Goal: Information Seeking & Learning: Learn about a topic

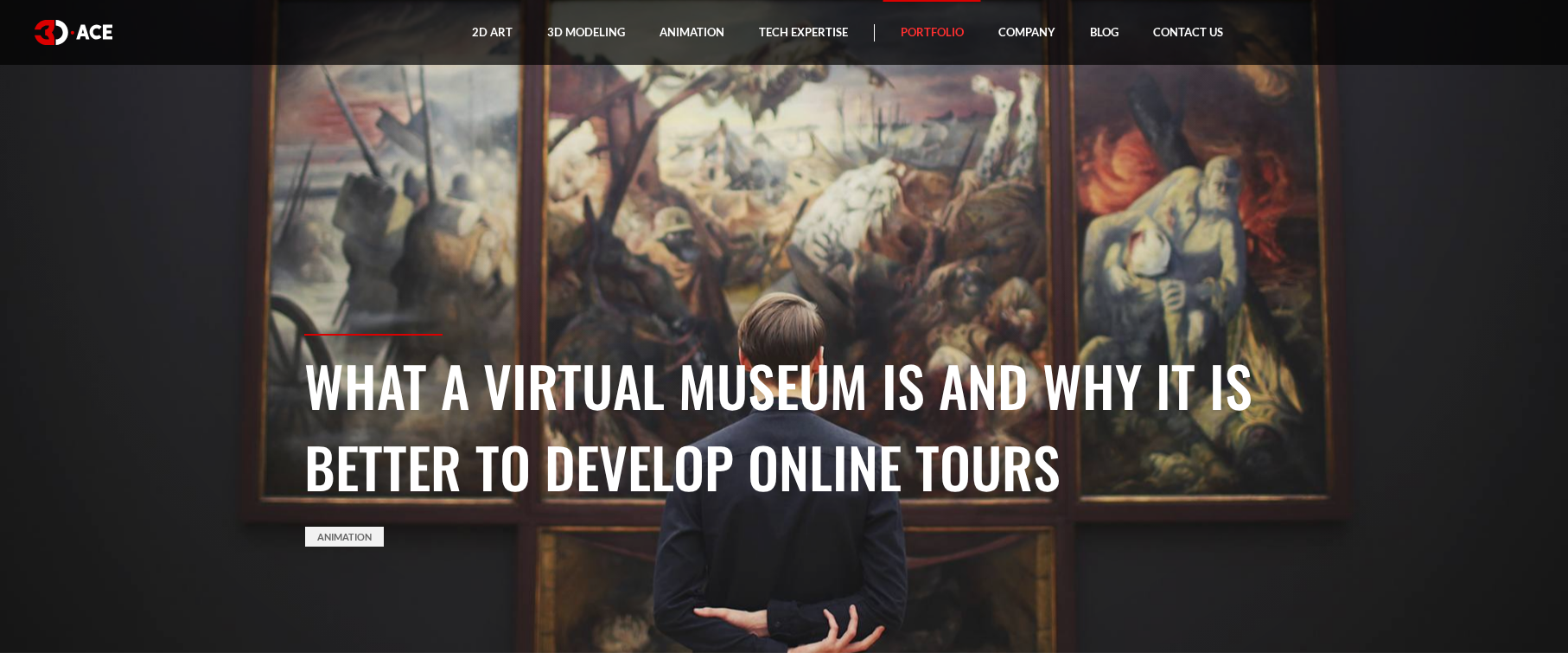
click at [933, 35] on link "Portfolio" at bounding box center [932, 32] width 98 height 65
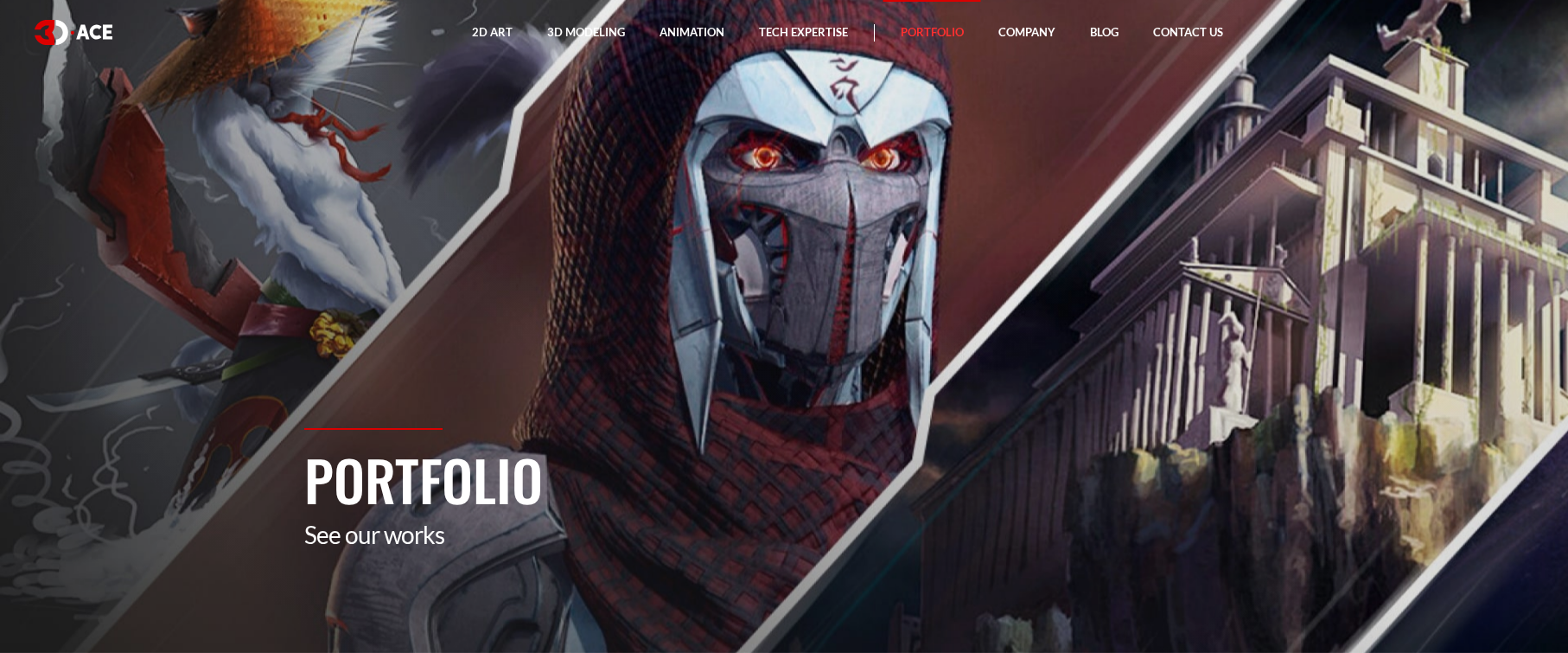
click at [588, 545] on p "See our works" at bounding box center [784, 534] width 960 height 29
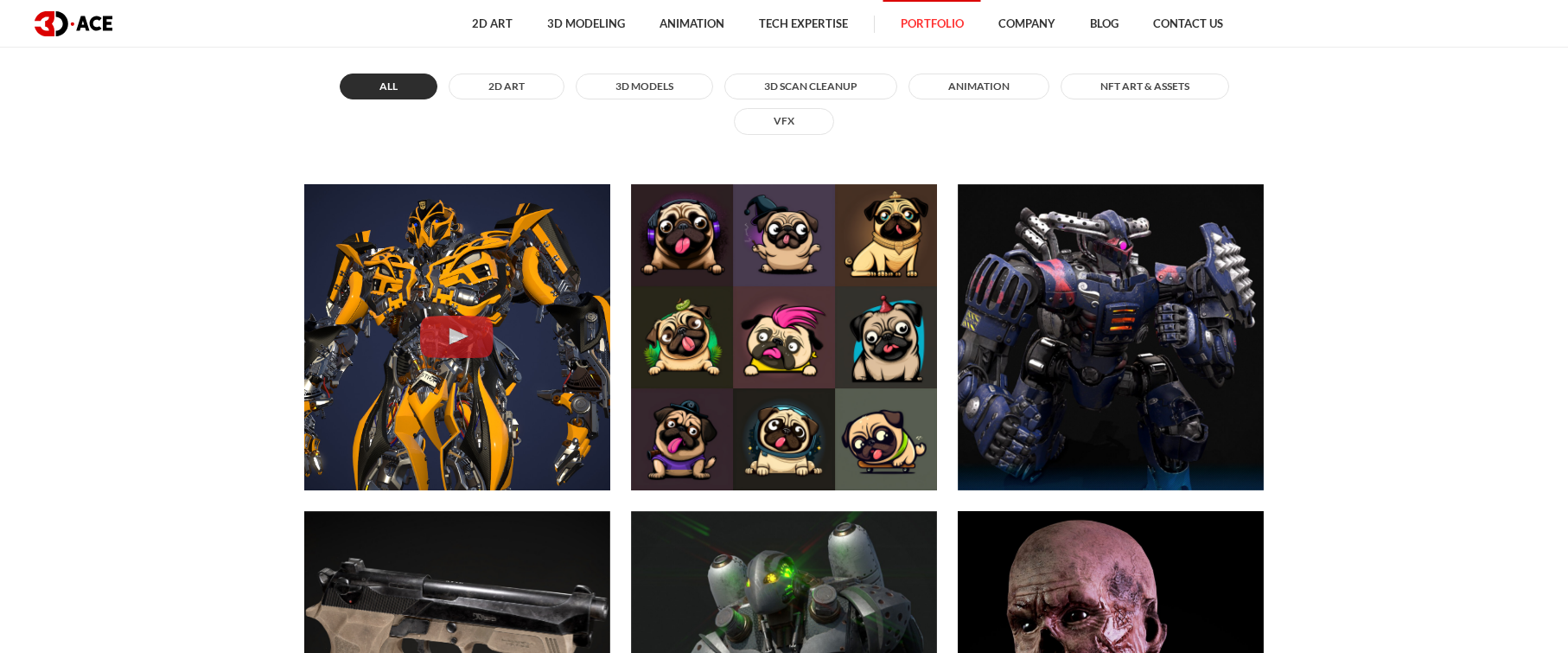
scroll to position [692, 0]
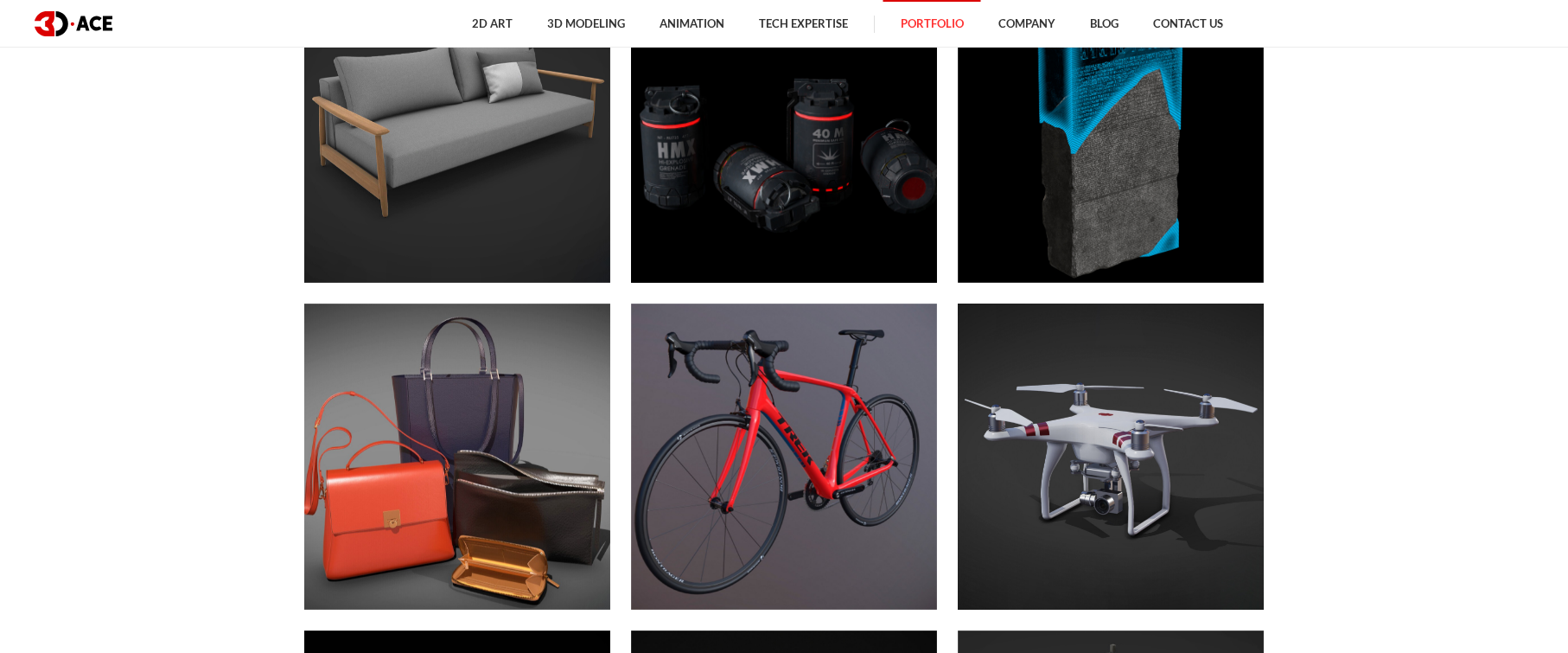
scroll to position [5968, 0]
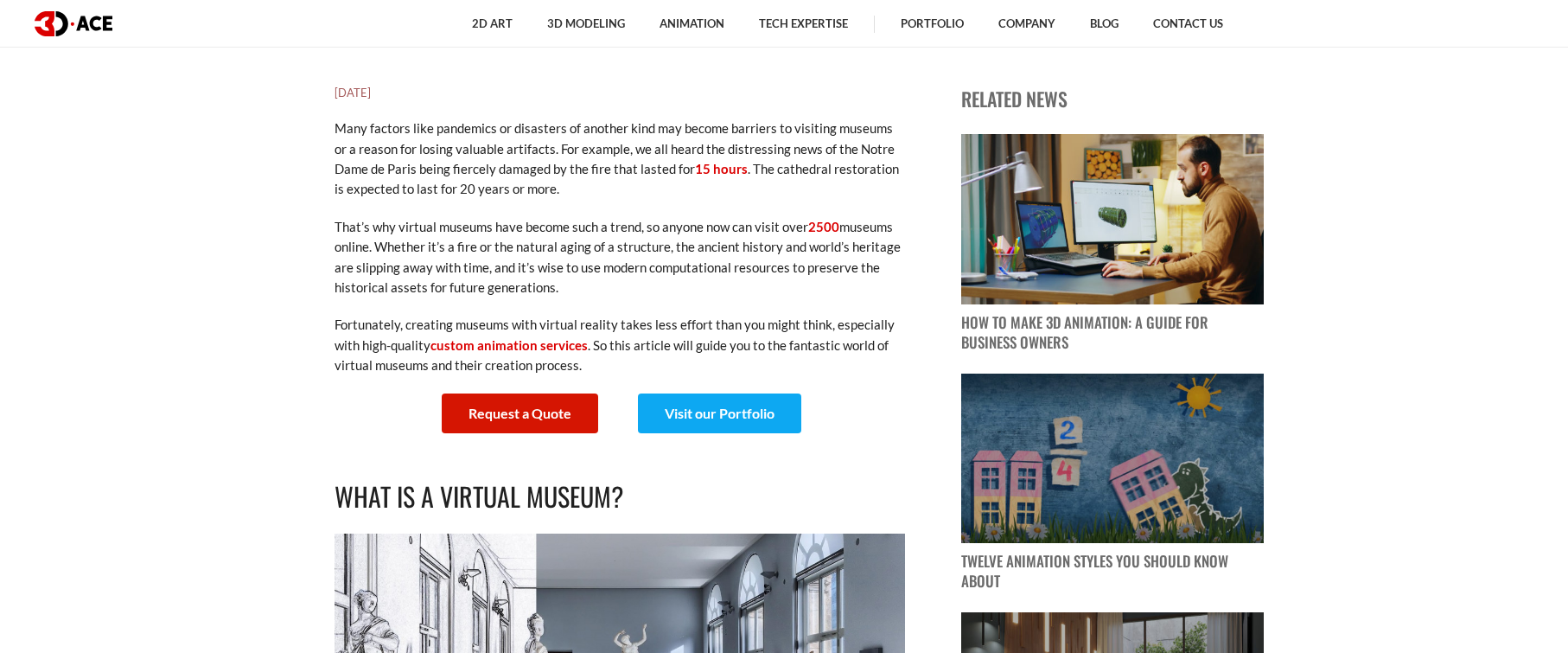
scroll to position [606, 0]
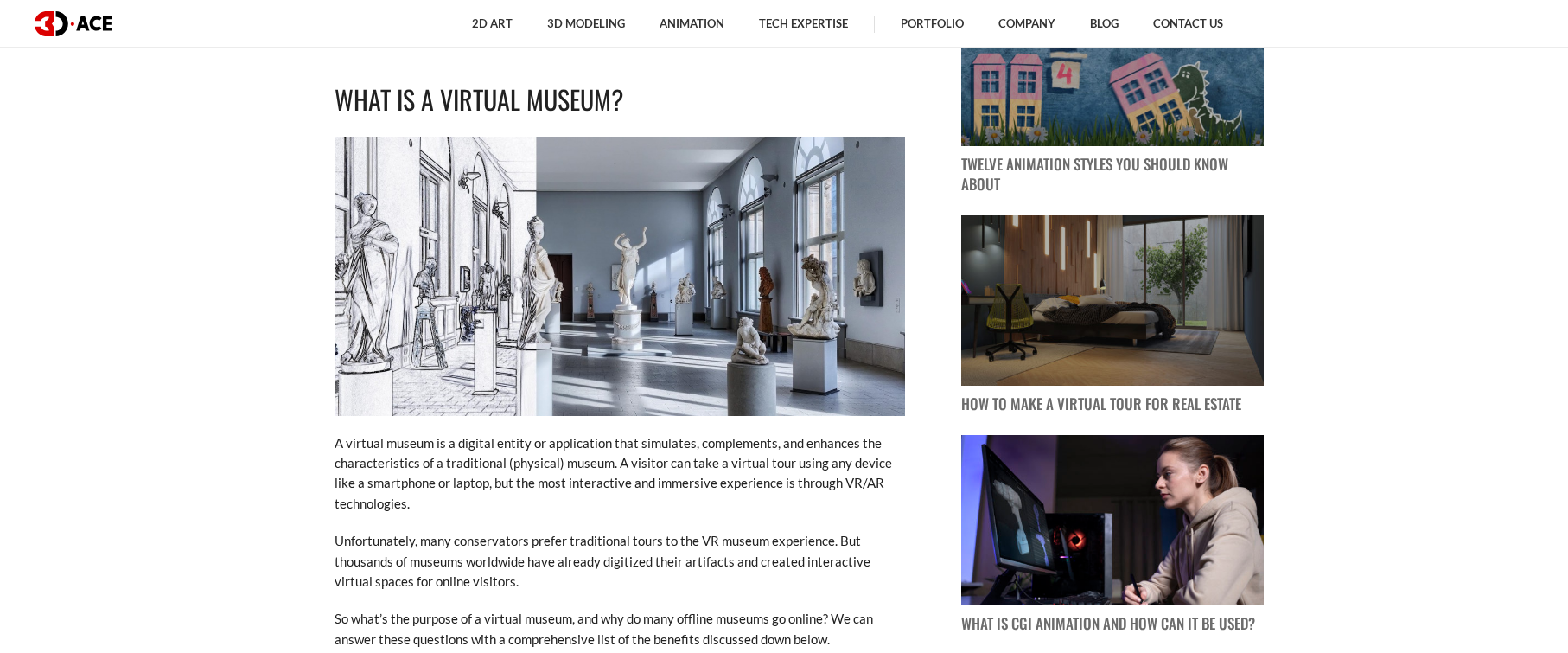
scroll to position [1038, 0]
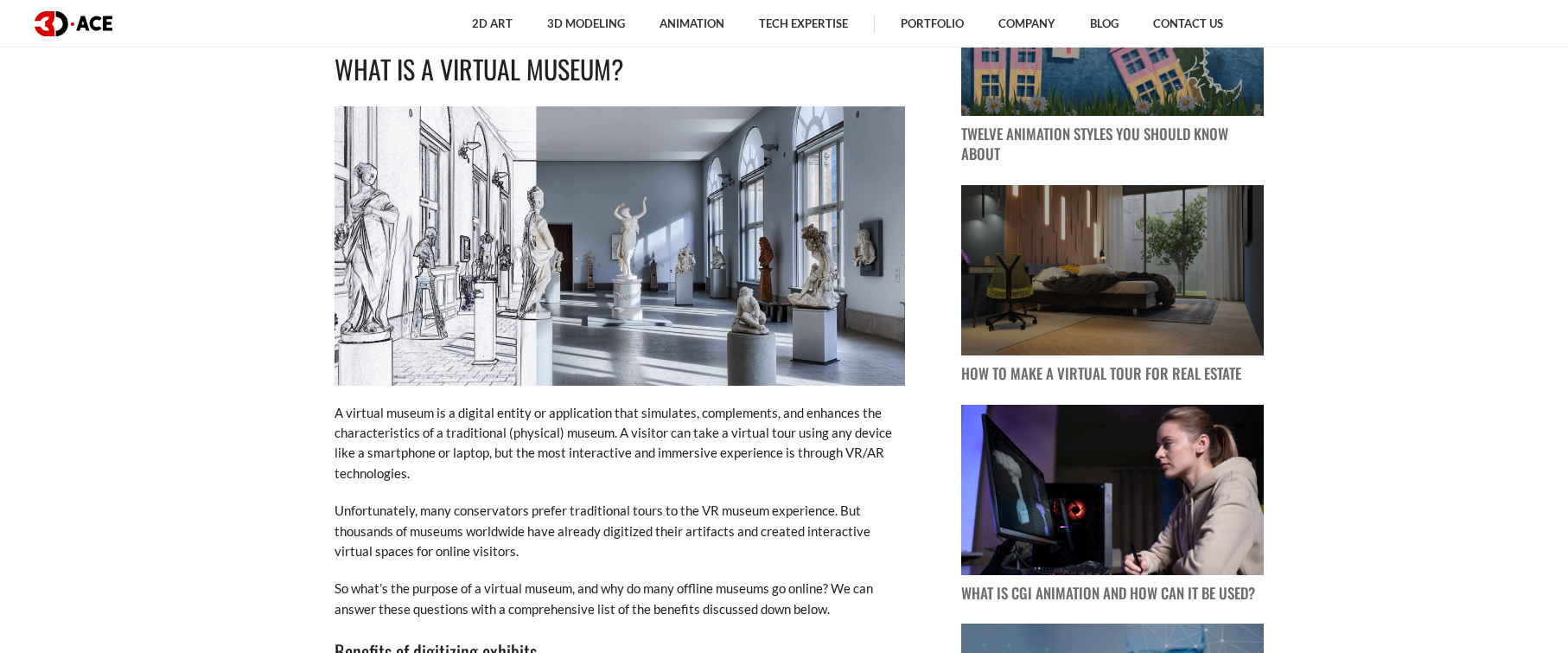
click at [885, 513] on p "Unfortunately, many conservators prefer traditional tours to the VR museum expe…" at bounding box center [620, 531] width 571 height 60
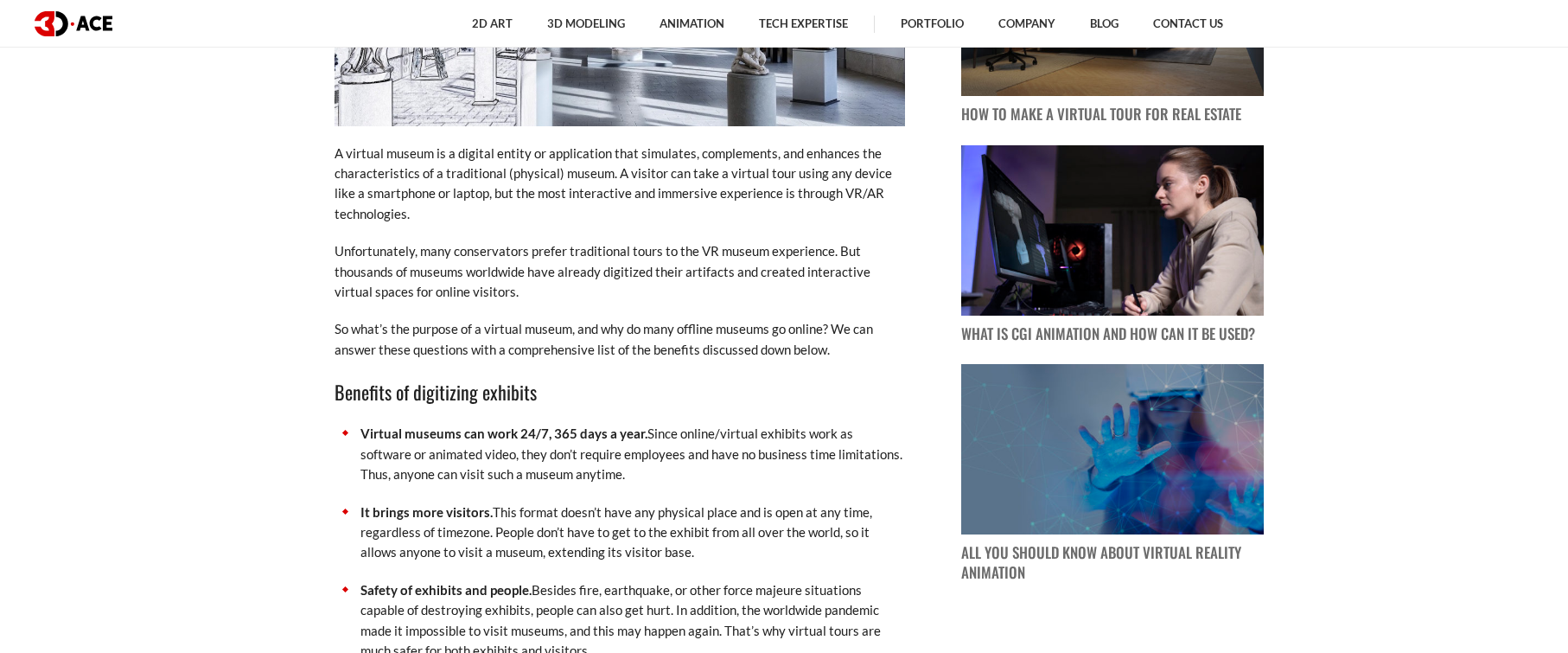
scroll to position [1384, 0]
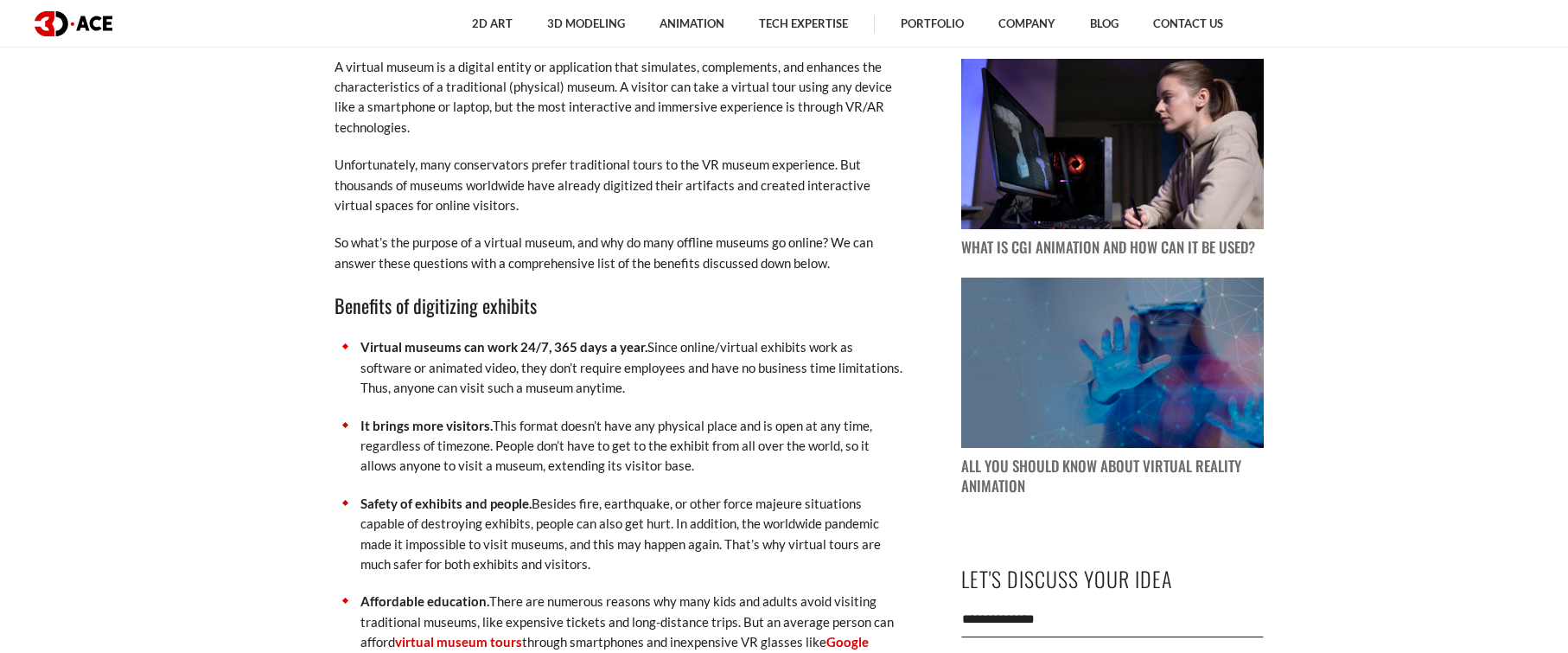
click at [792, 512] on p "Safety of exhibits and people. Besides fire, earthquake, or other force majeure…" at bounding box center [633, 534] width 545 height 81
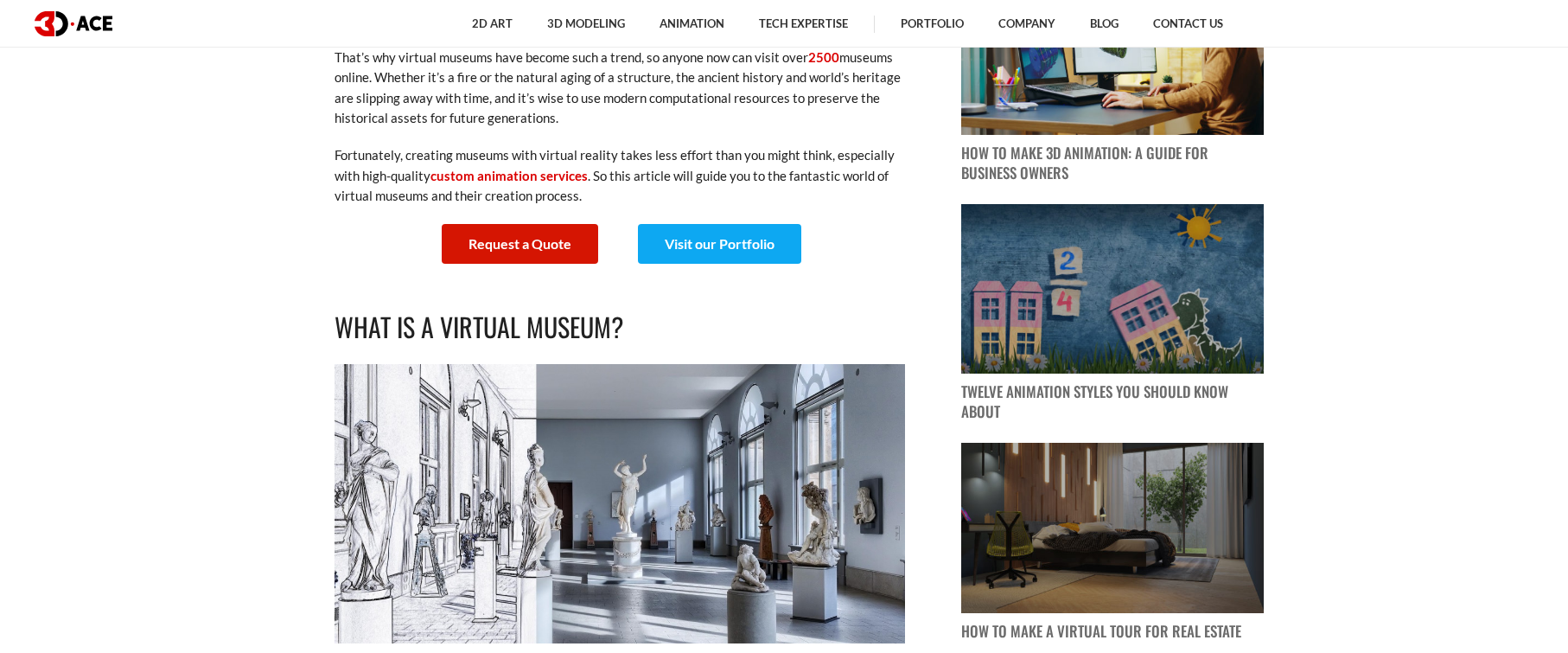
scroll to position [692, 0]
